Goal: Find specific page/section: Find specific page/section

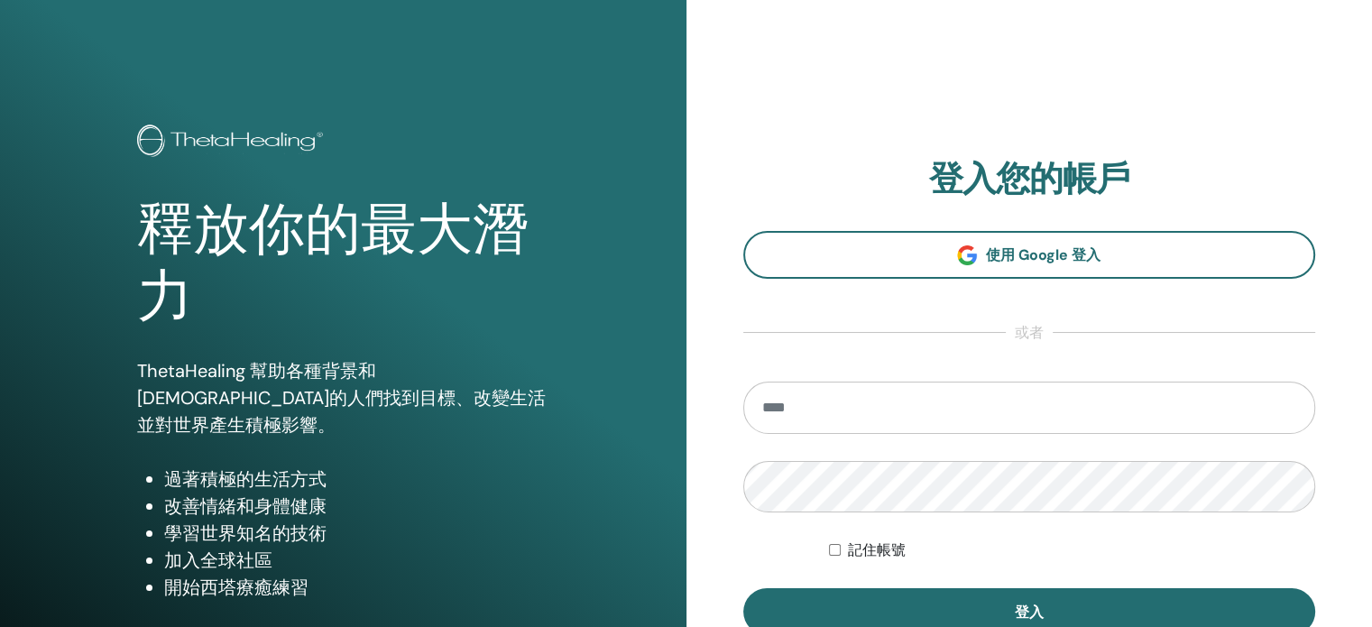
type input "**********"
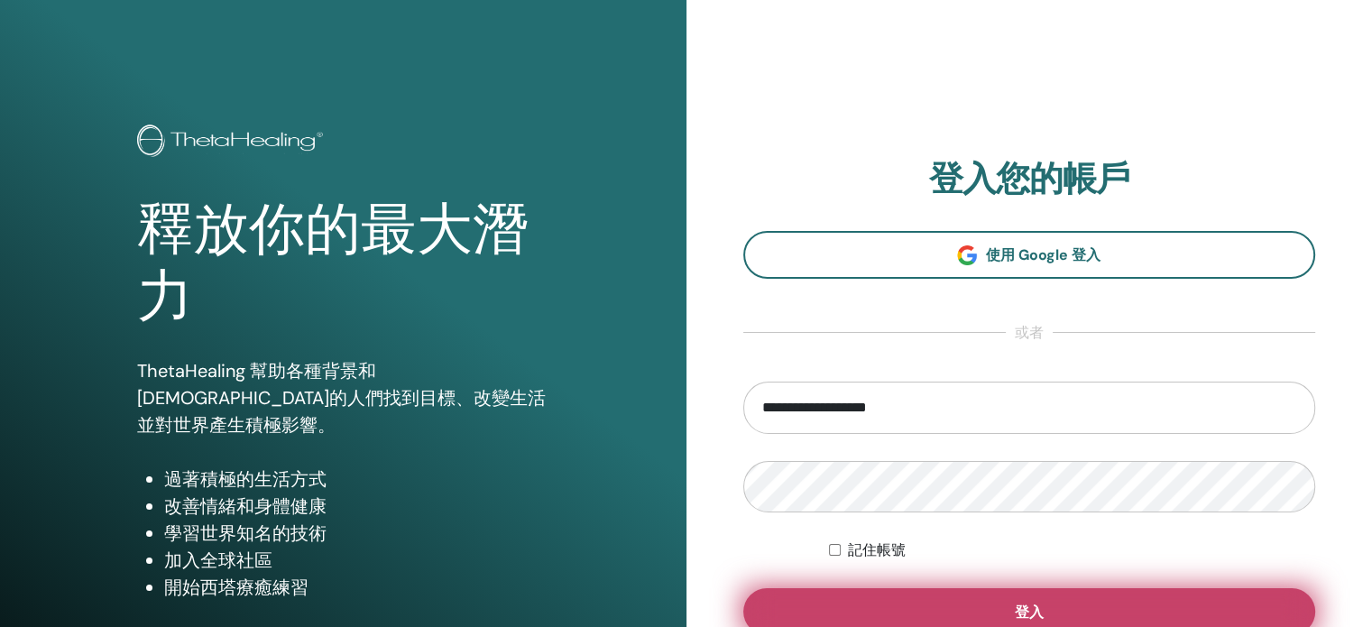
click at [1144, 602] on button "登入" at bounding box center [1029, 611] width 573 height 47
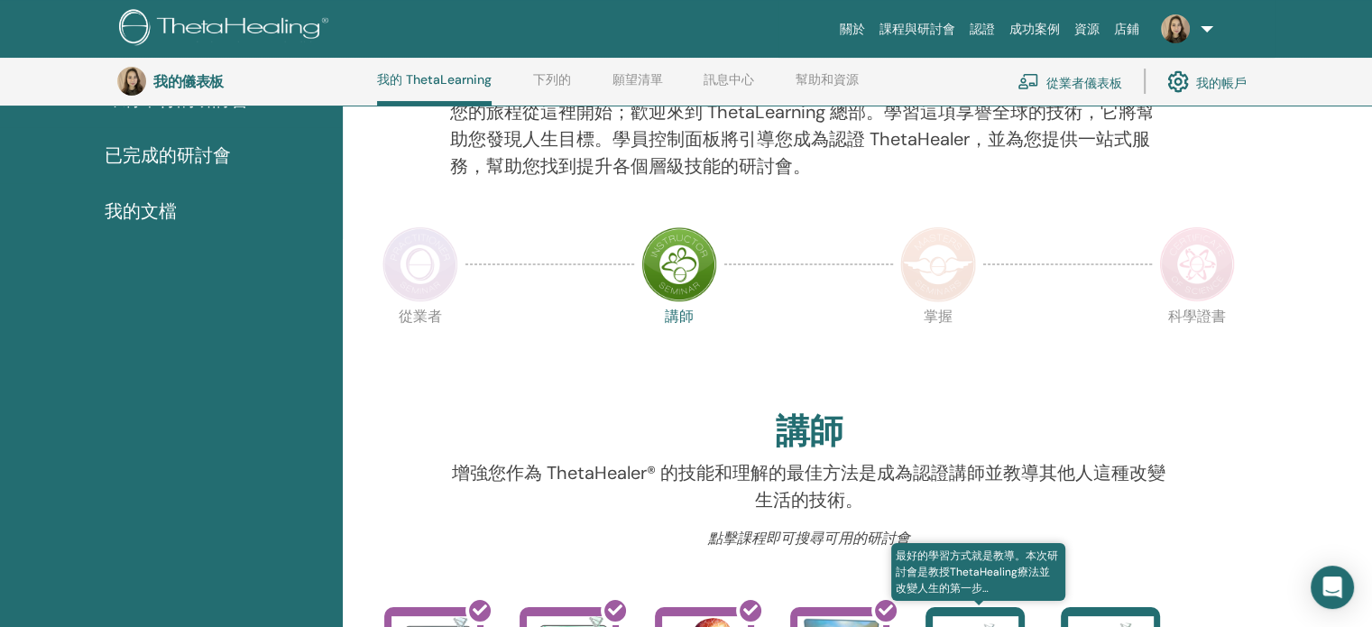
scroll to position [227, 0]
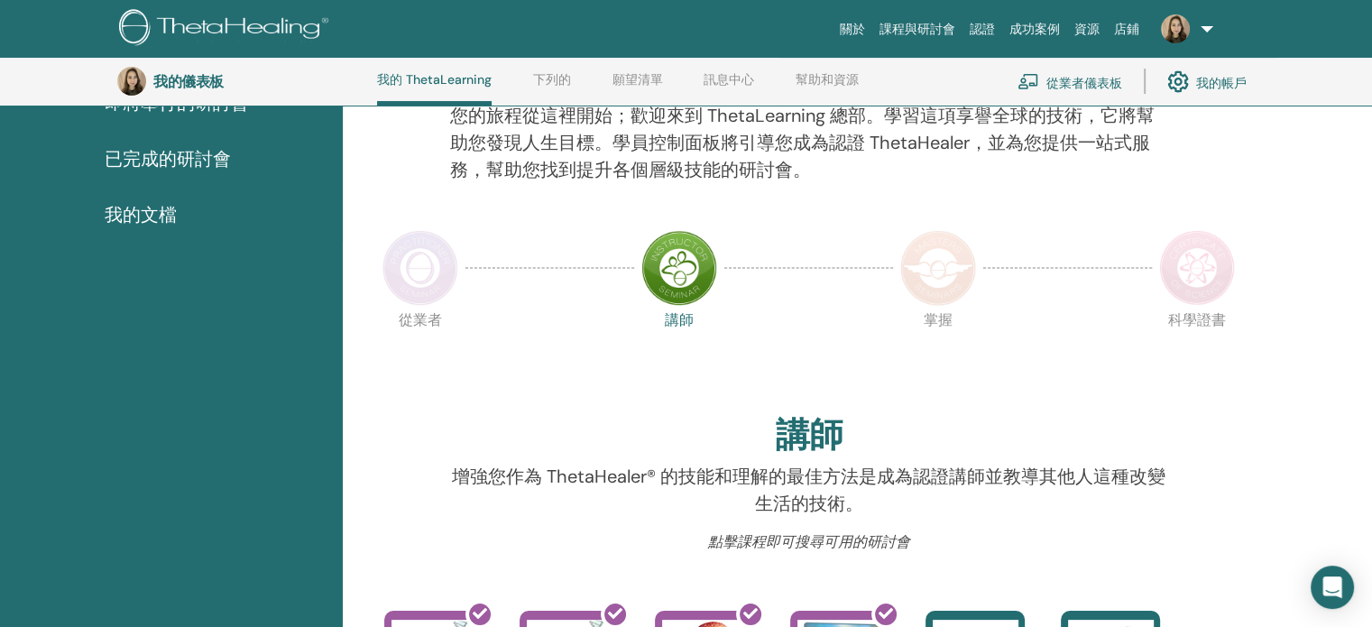
click at [434, 281] on img at bounding box center [421, 268] width 76 height 76
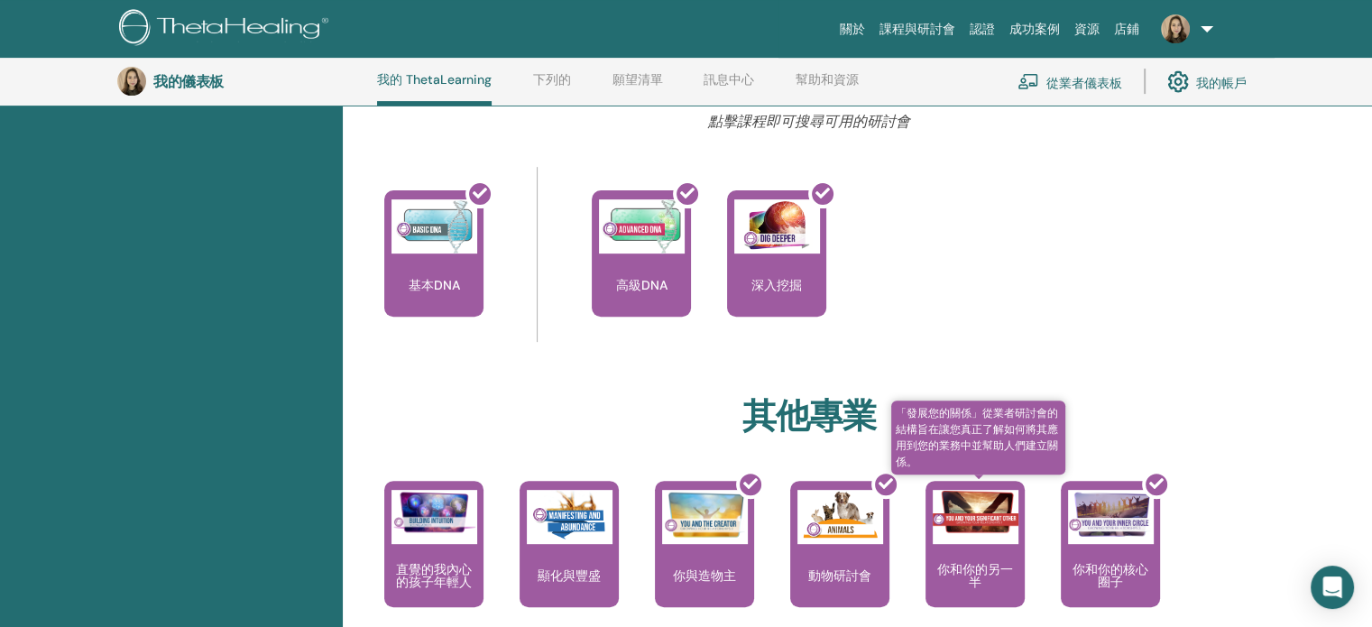
scroll to position [588, 0]
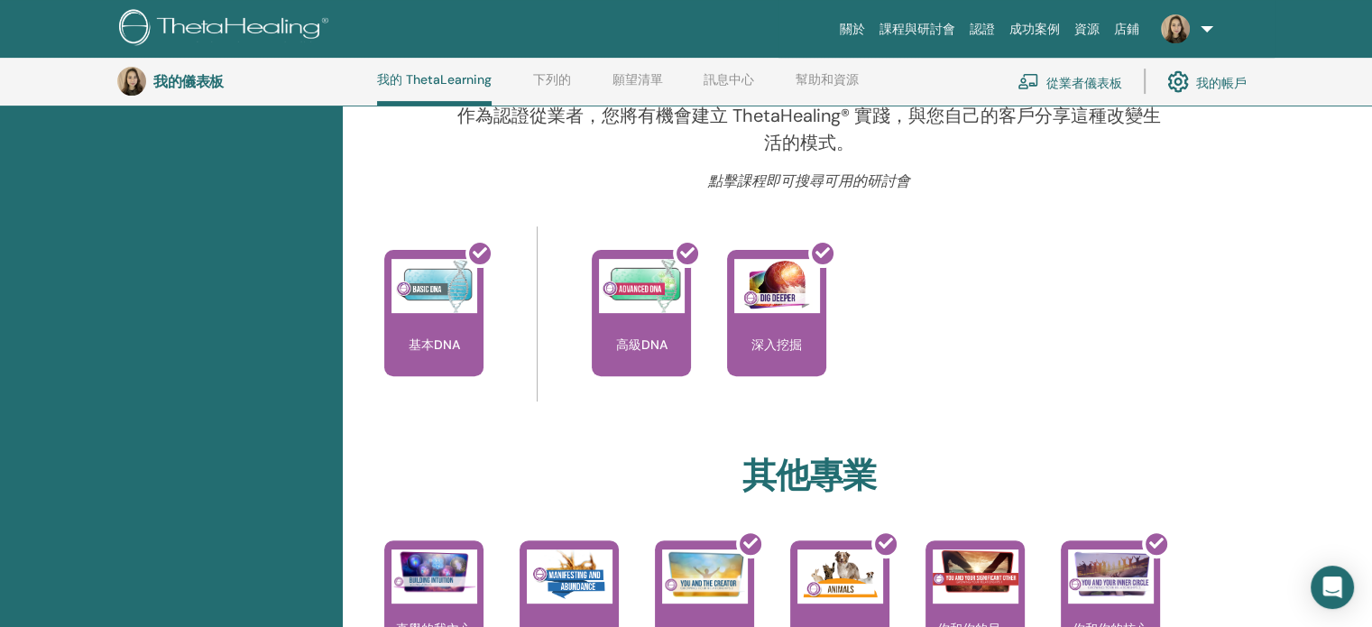
click at [988, 23] on font "認證" at bounding box center [982, 29] width 25 height 14
